Goal: Task Accomplishment & Management: Manage account settings

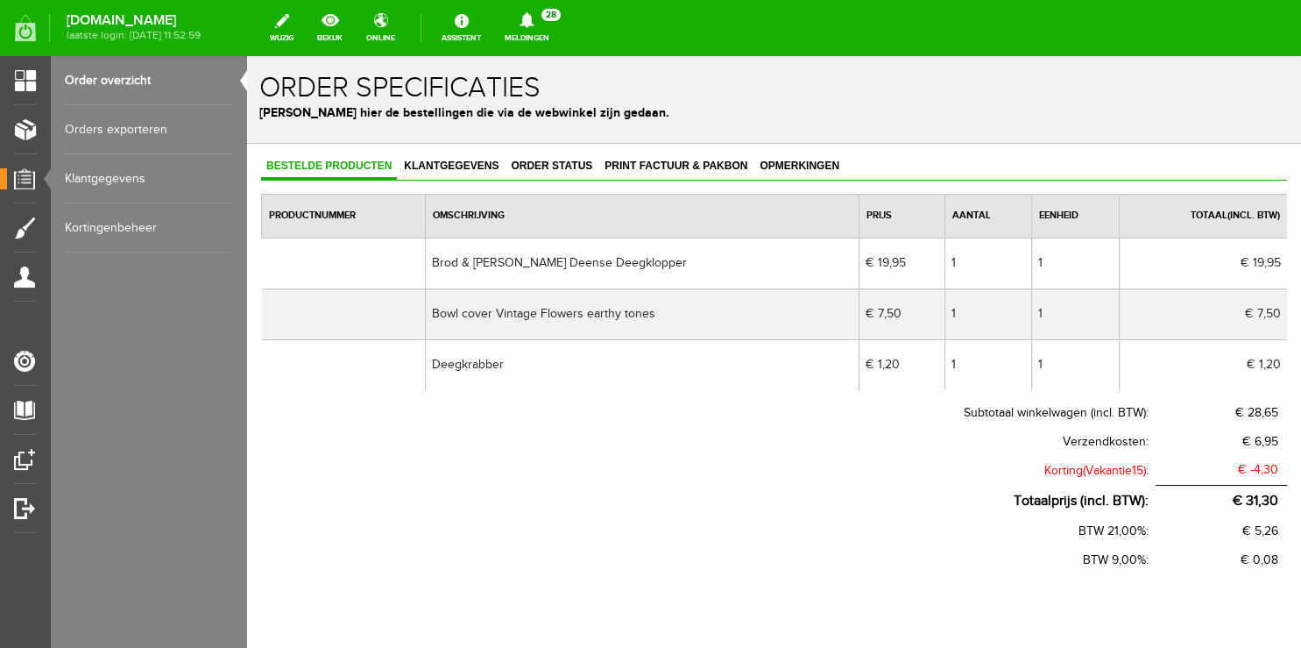
click at [543, 28] on icon at bounding box center [527, 20] width 45 height 16
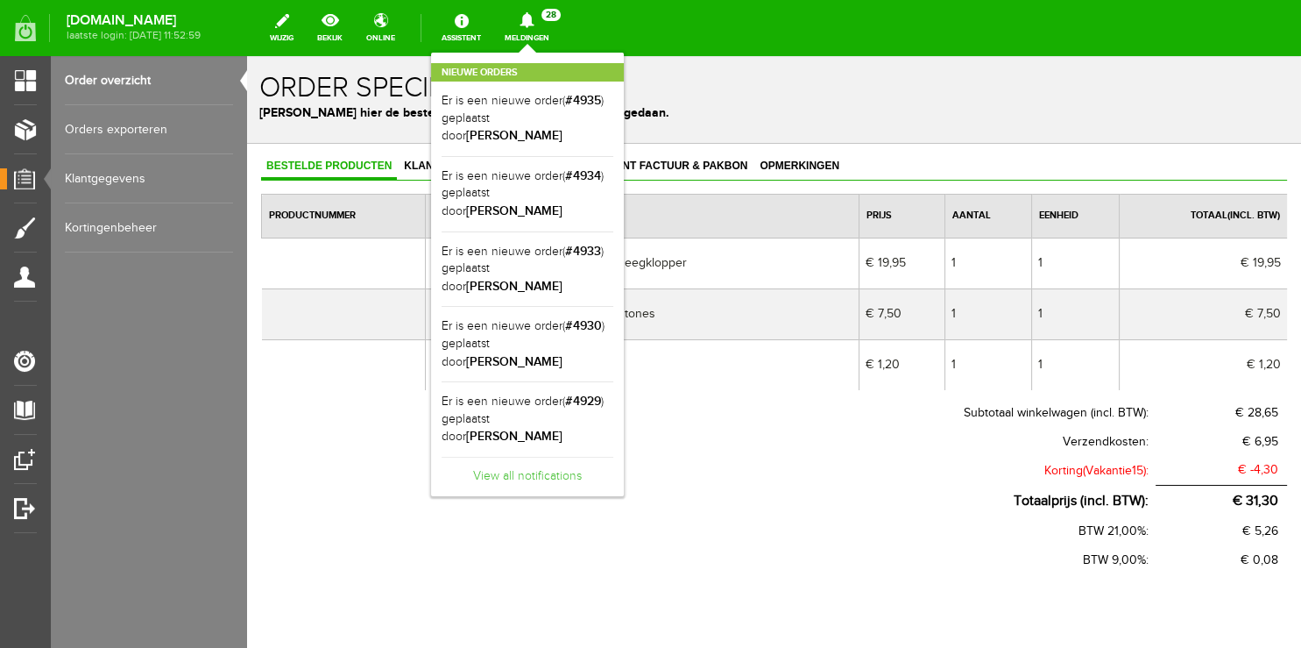
click at [550, 457] on link "View all notifications" at bounding box center [528, 471] width 172 height 29
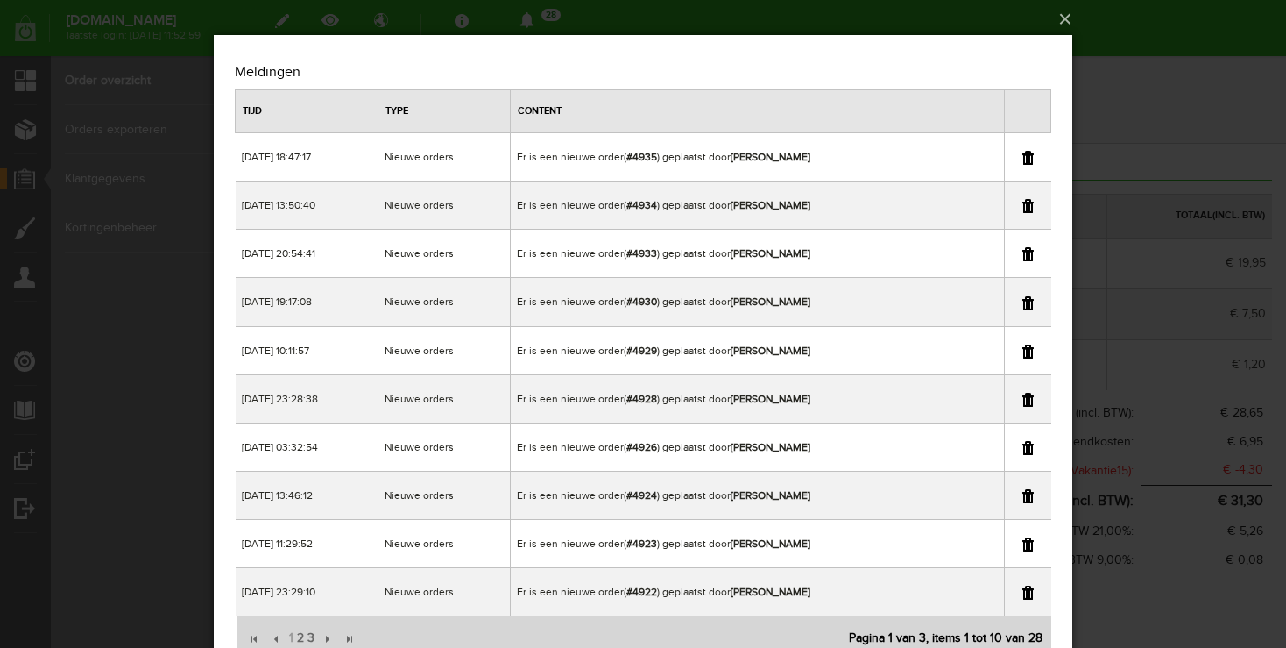
scroll to position [74, 0]
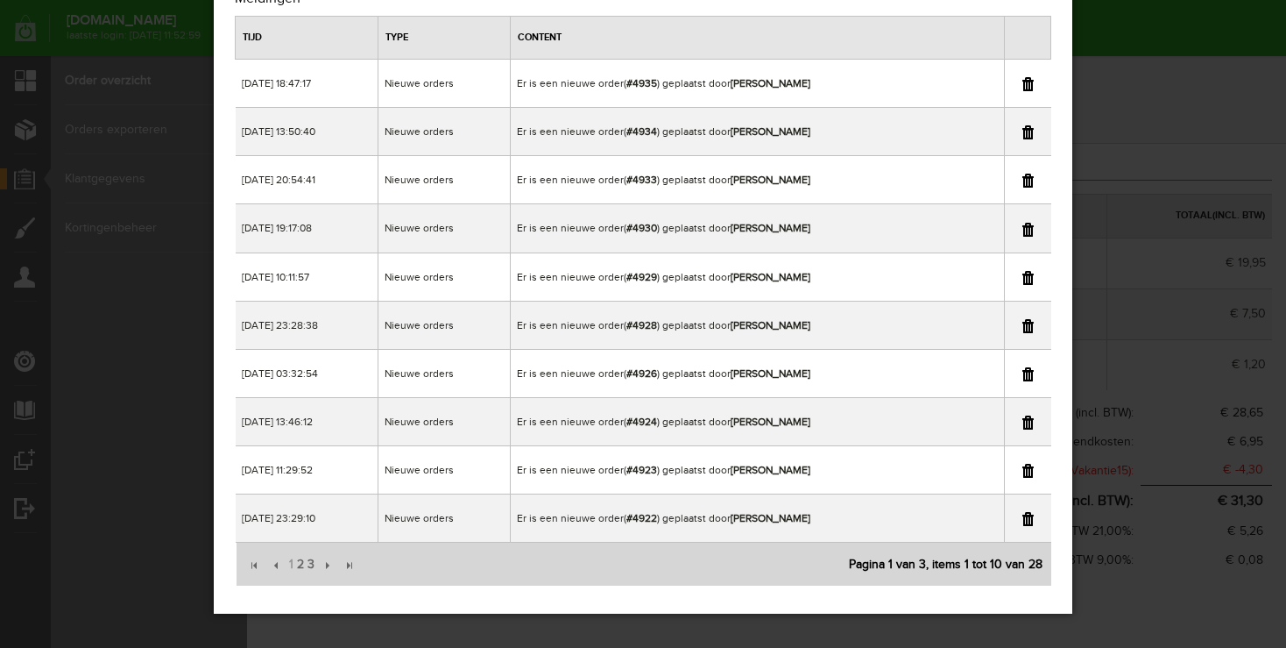
click at [1026, 367] on link at bounding box center [1028, 374] width 11 height 14
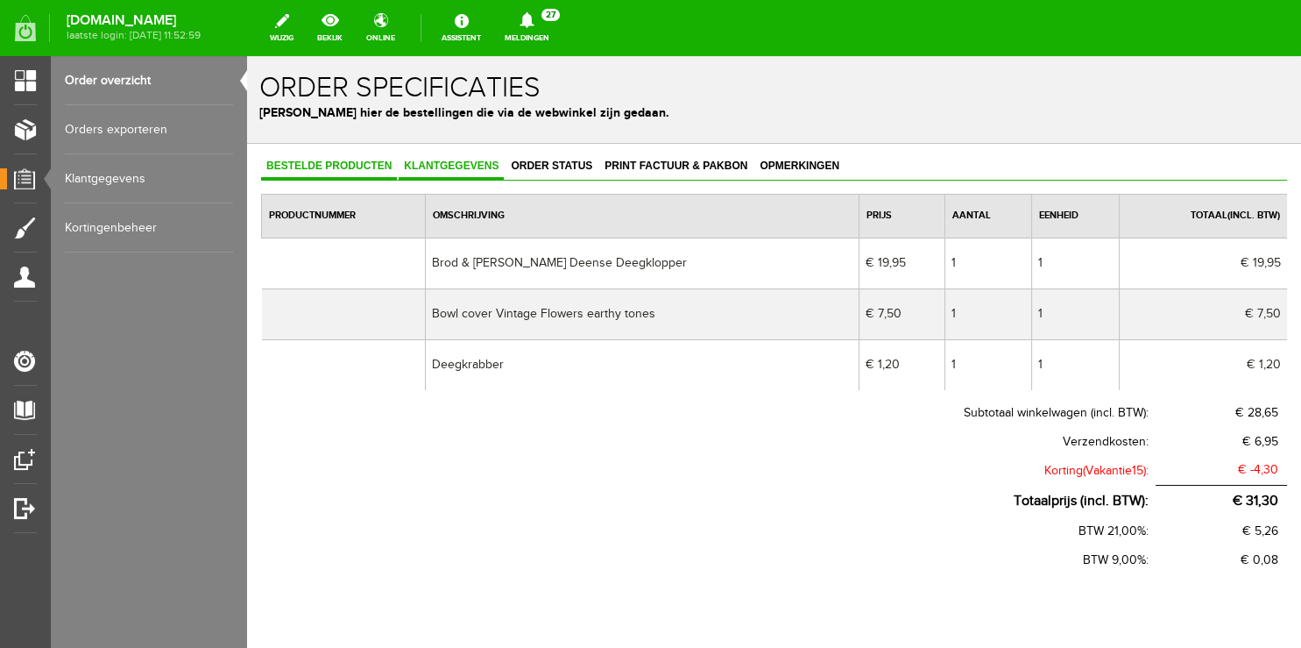
click at [460, 159] on link "Klantgegevens" at bounding box center [451, 166] width 105 height 25
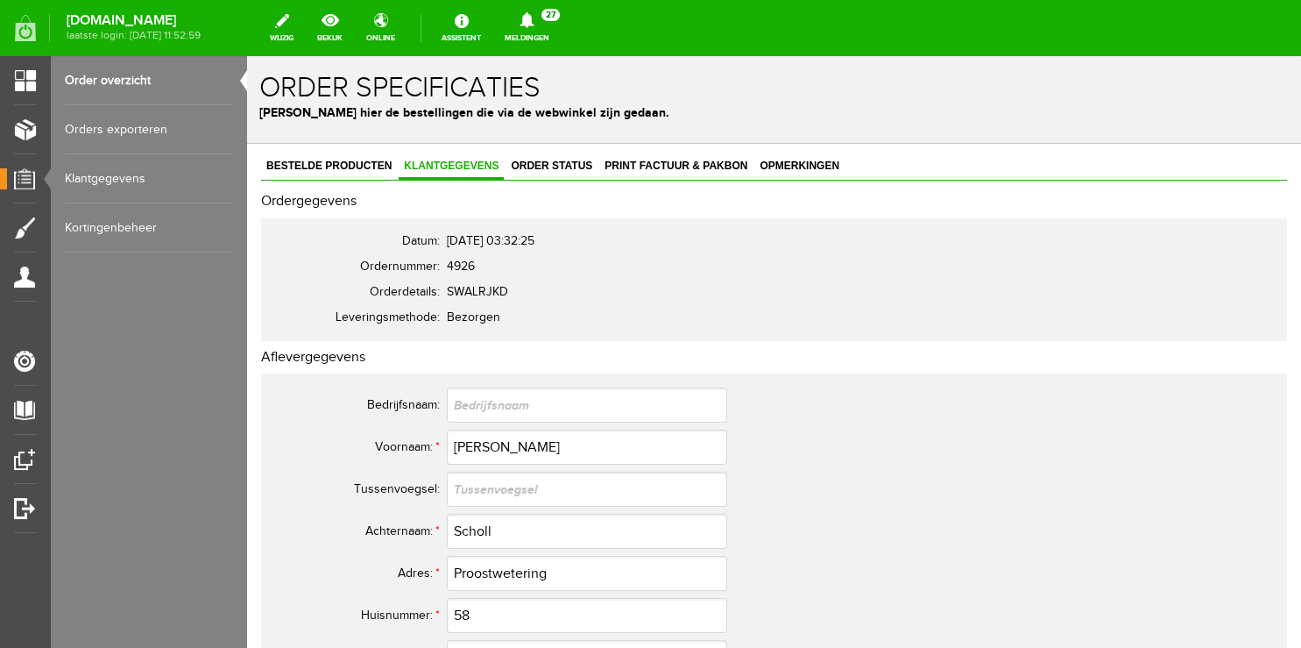
click at [110, 83] on link "Order overzicht" at bounding box center [149, 80] width 168 height 49
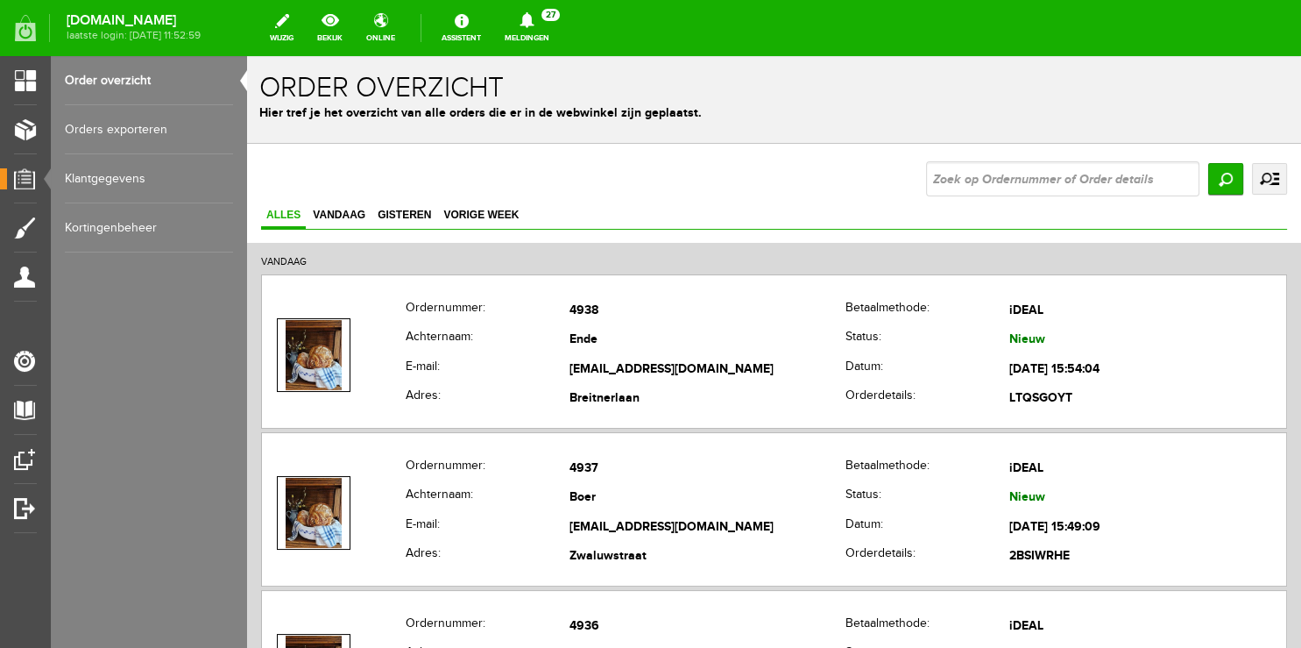
click at [524, 43] on link "Meldingen 27 Nieuwe orders Er is een nieuwe order( #4935 ) geplaatst door [PERS…" at bounding box center [527, 28] width 66 height 39
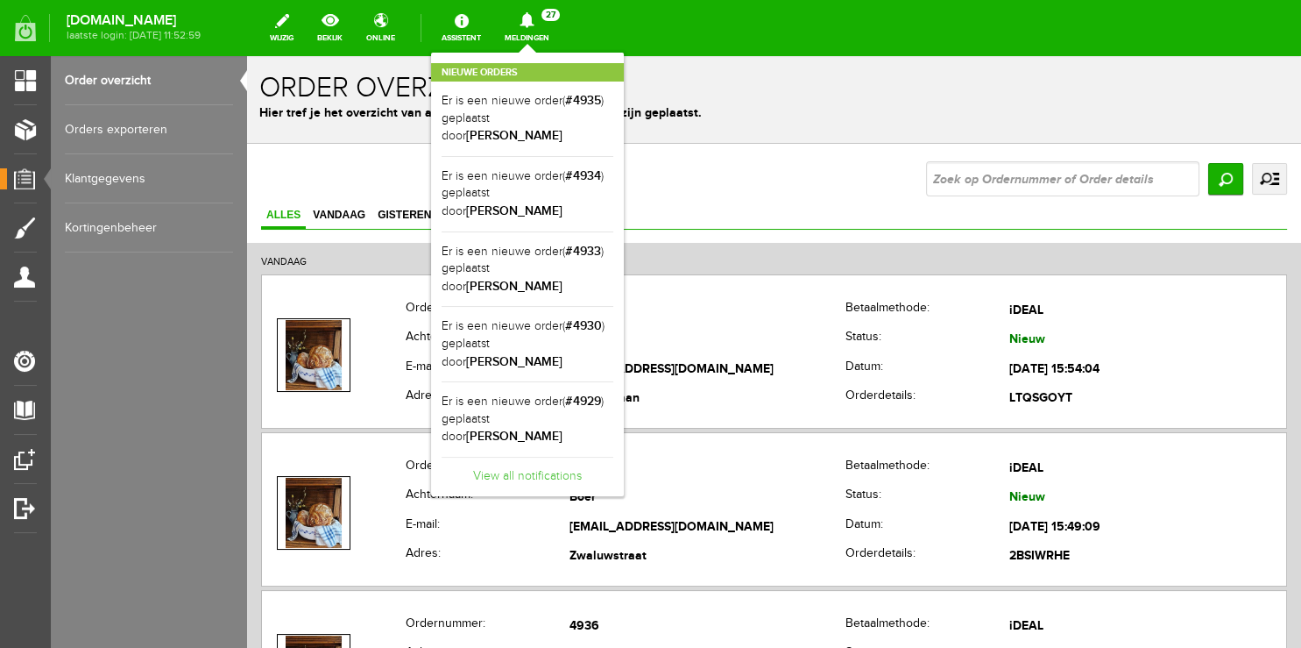
click at [547, 457] on link "View all notifications" at bounding box center [528, 471] width 172 height 29
